Goal: Information Seeking & Learning: Learn about a topic

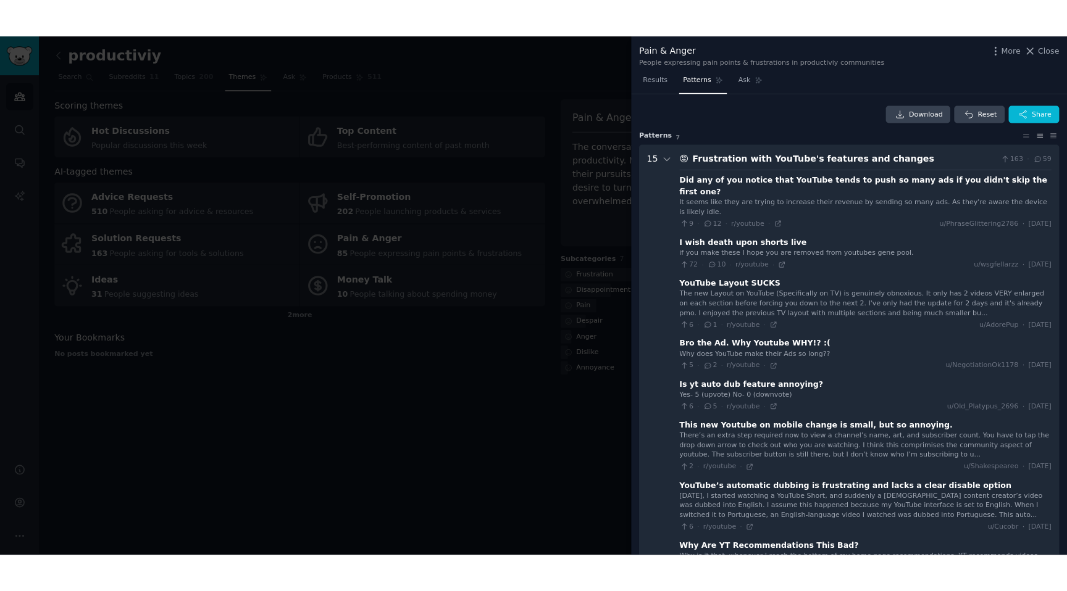
scroll to position [1644, 0]
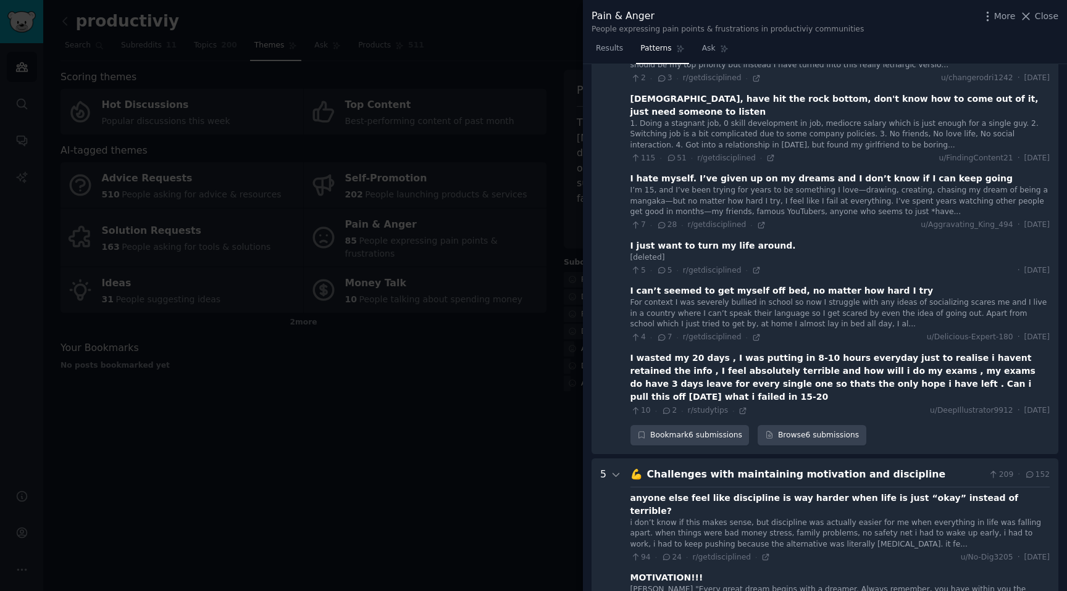
click at [469, 218] on div at bounding box center [533, 295] width 1067 height 591
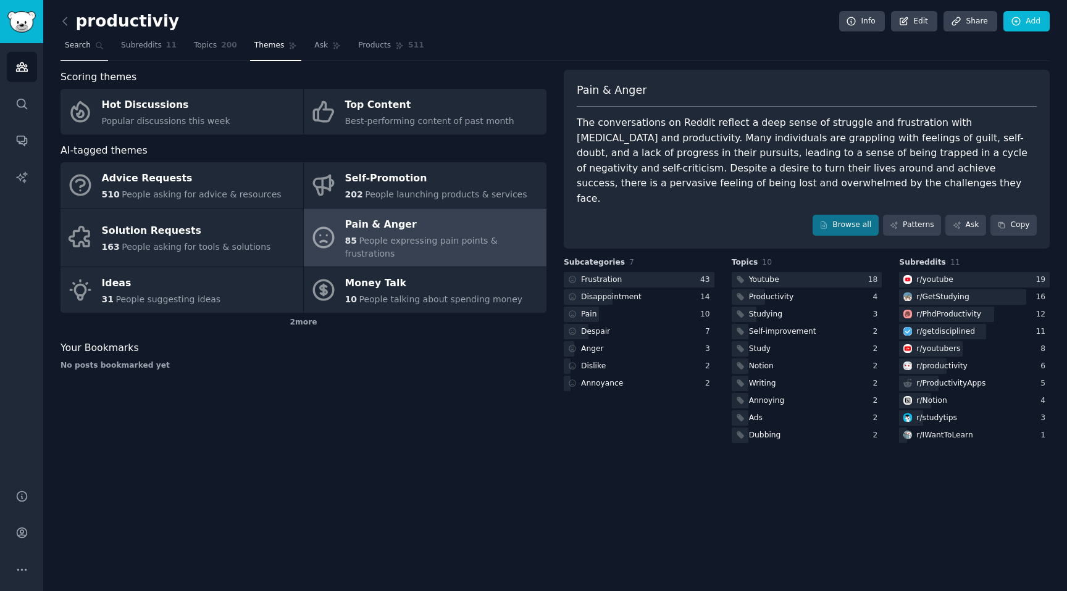
click at [84, 49] on span "Search" at bounding box center [78, 45] width 26 height 11
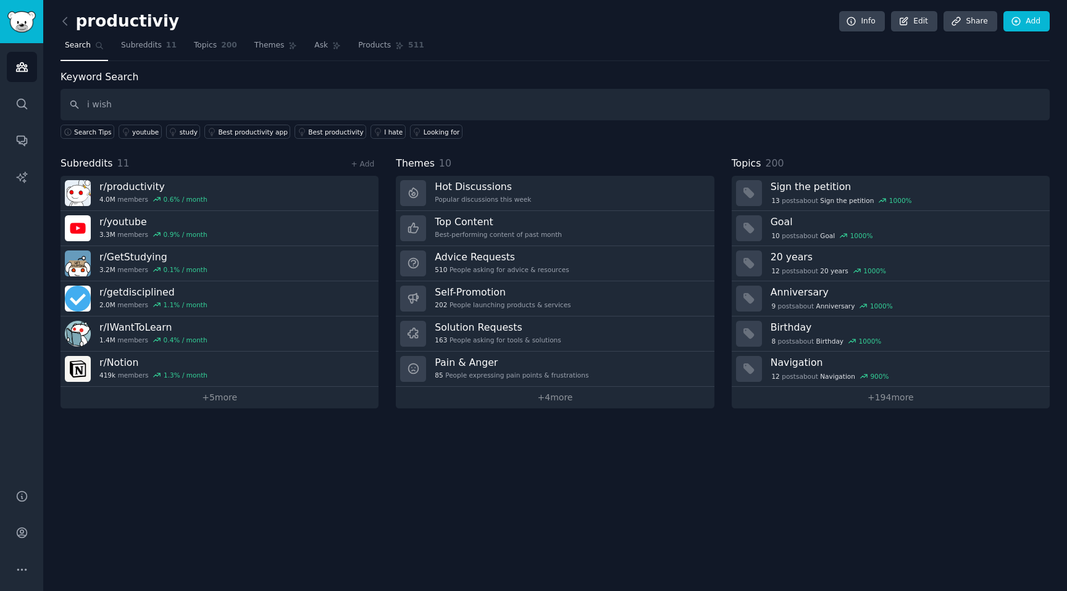
type input "i wish"
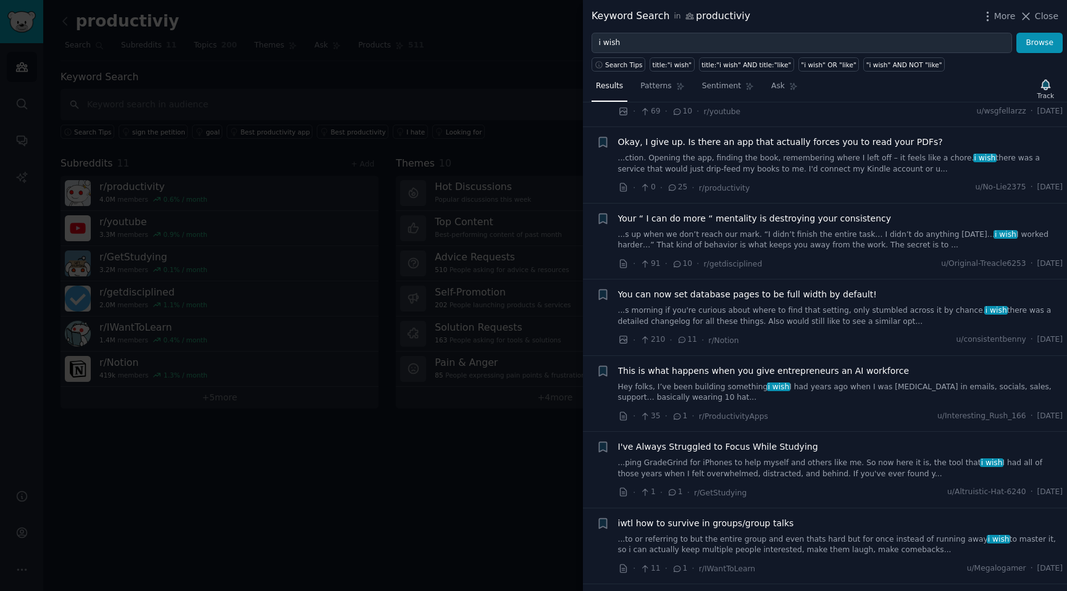
scroll to position [748, 0]
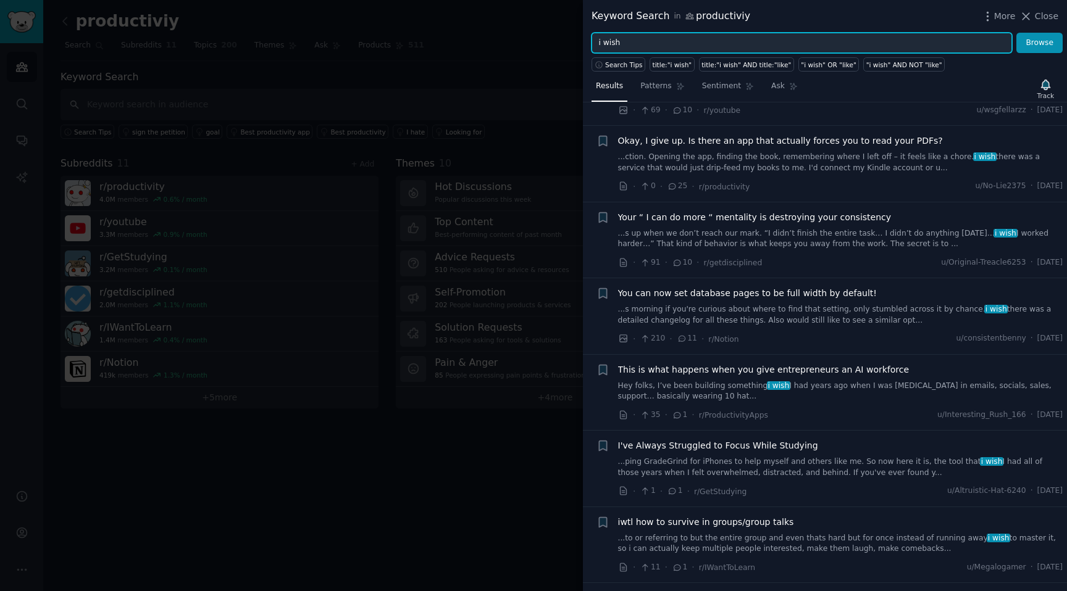
click at [642, 43] on input "i wish" at bounding box center [801, 43] width 420 height 21
type input "i wish there was"
click at [1016, 33] on button "Browse" at bounding box center [1039, 43] width 46 height 21
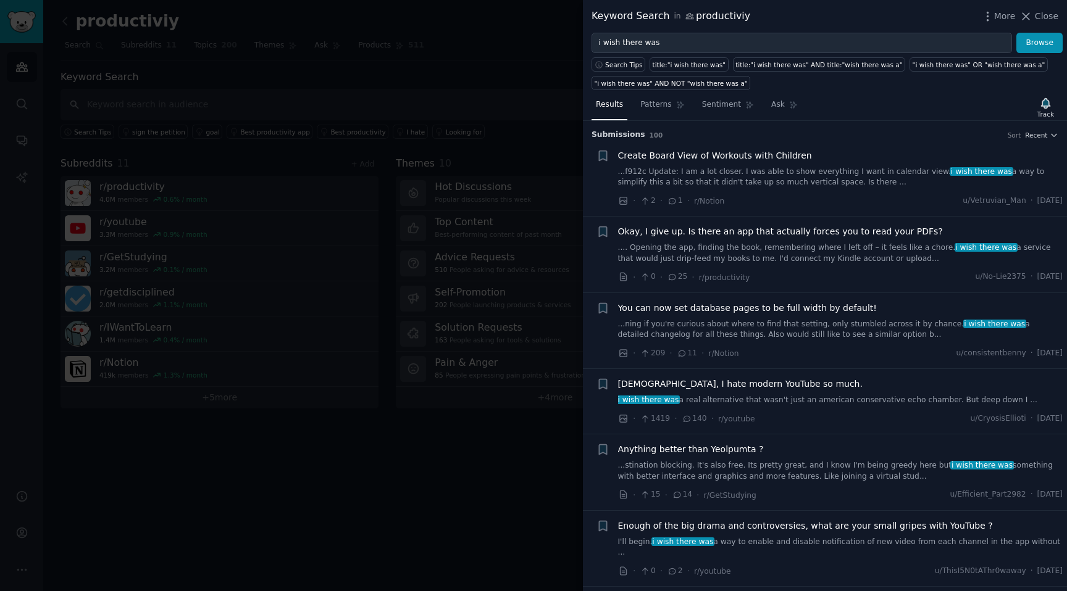
click at [915, 172] on link "...f912c Update: I am a lot closer. I was able to show everything I want in cal…" at bounding box center [840, 178] width 445 height 22
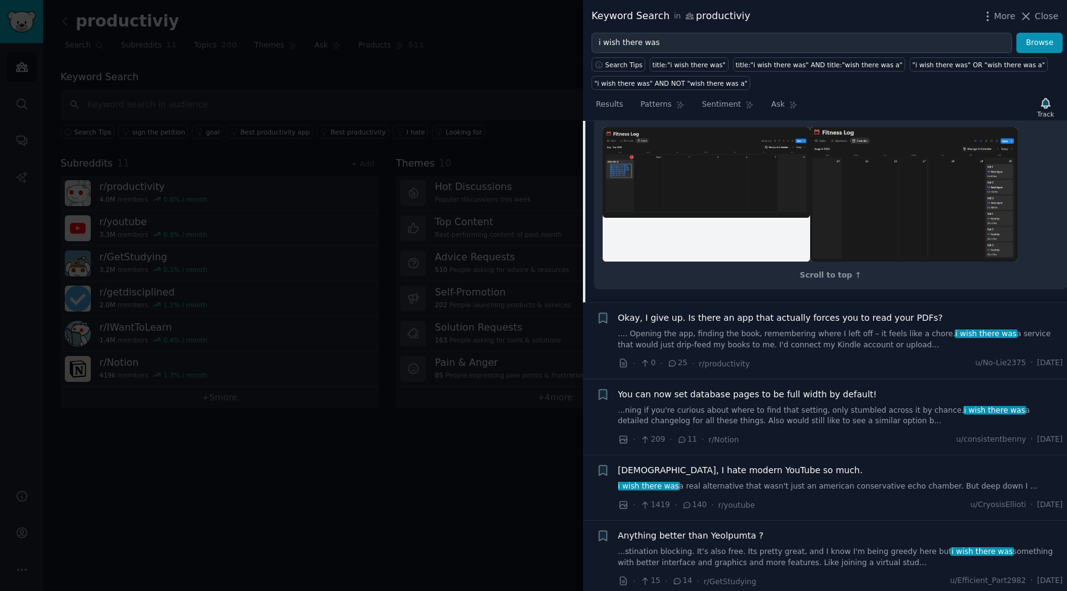
scroll to position [686, 0]
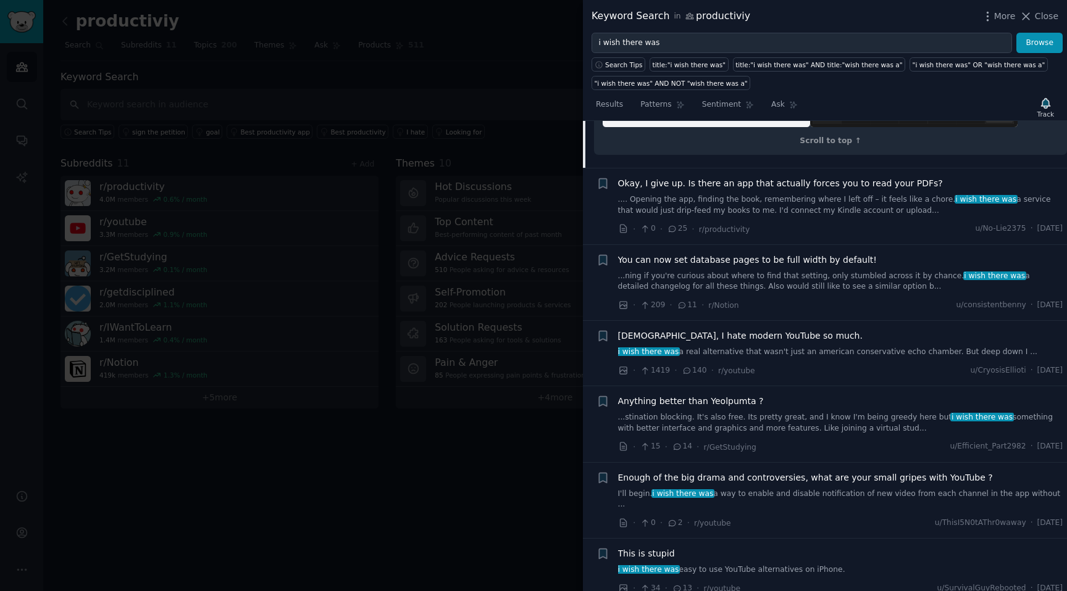
click at [761, 216] on link ".... Opening the app, finding the book, remembering where I left off – it feels…" at bounding box center [840, 205] width 445 height 22
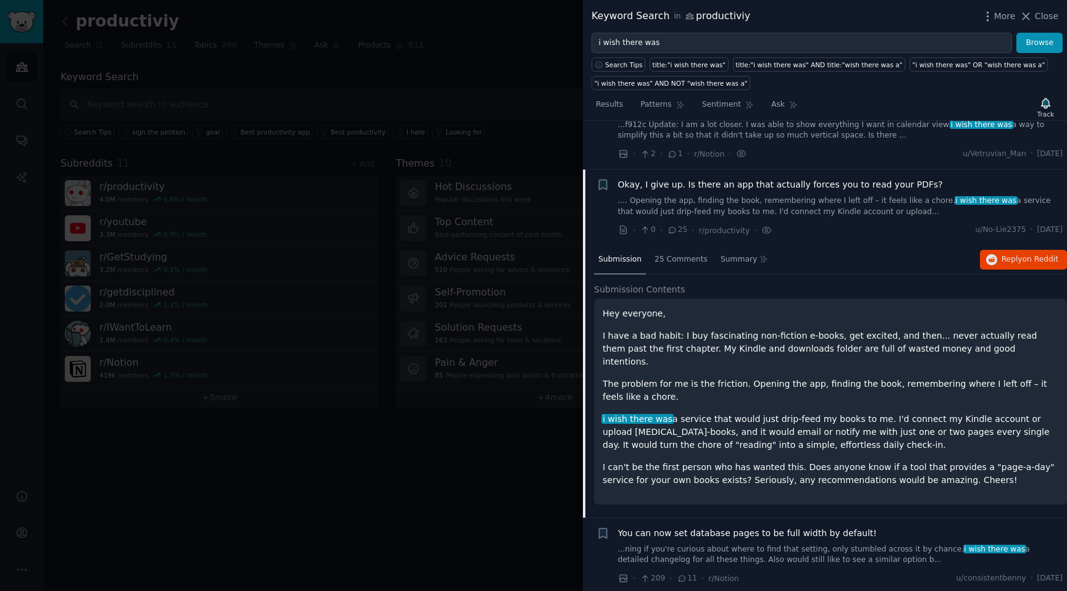
scroll to position [45, 0]
click at [1010, 257] on span "Reply on Reddit" at bounding box center [1029, 261] width 57 height 11
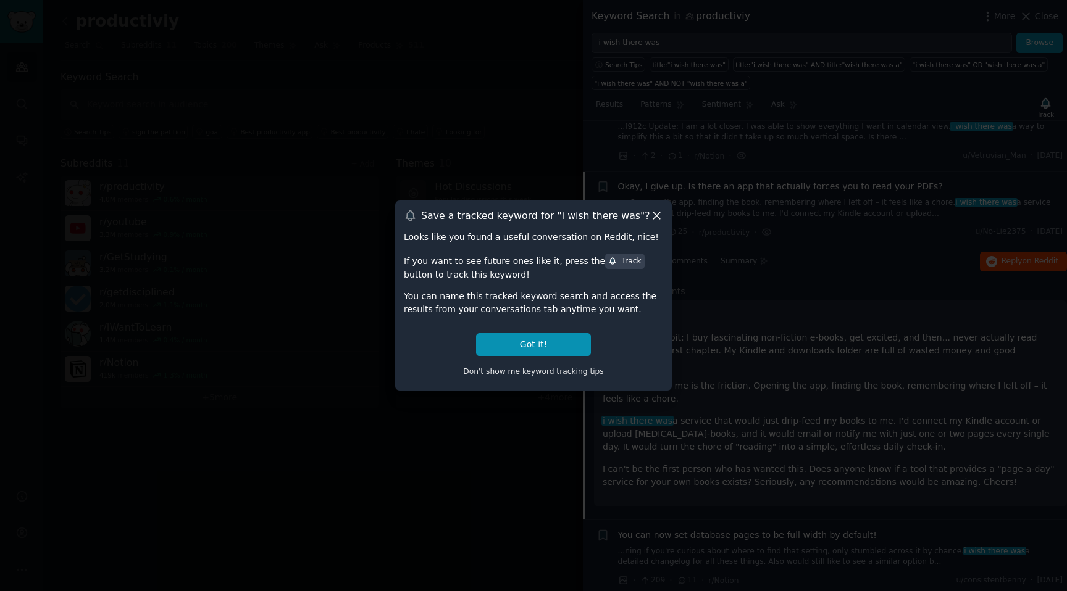
click at [654, 219] on icon at bounding box center [656, 216] width 7 height 7
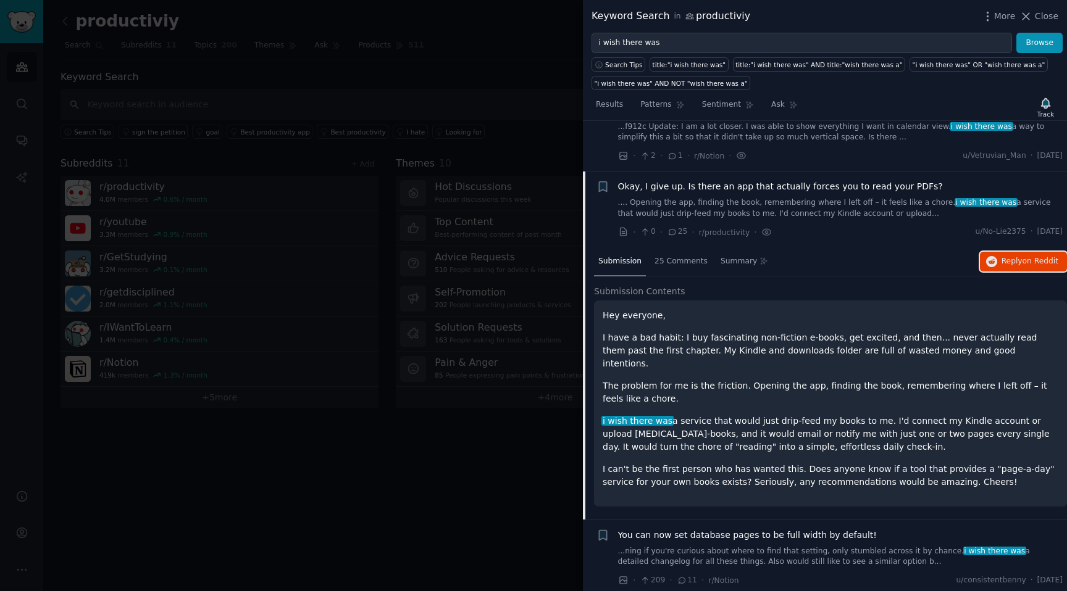
scroll to position [125, 0]
